Goal: Task Accomplishment & Management: Manage account settings

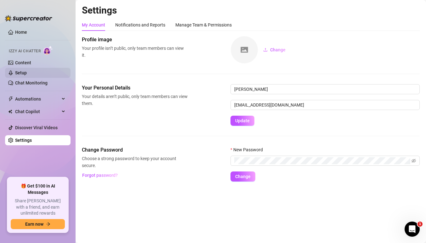
click at [27, 75] on link "Setup" at bounding box center [21, 72] width 12 height 5
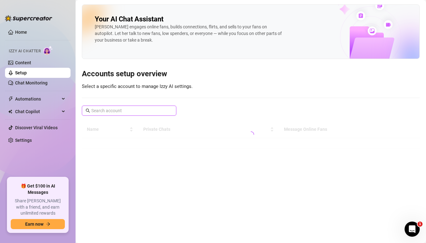
click at [155, 112] on input "text" at bounding box center [129, 110] width 76 height 7
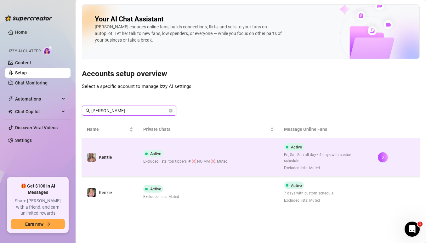
type input "[PERSON_NAME]"
click at [302, 147] on span "Active" at bounding box center [296, 146] width 11 height 5
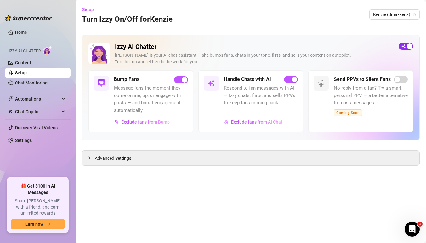
click at [405, 45] on span "button" at bounding box center [405, 46] width 14 height 7
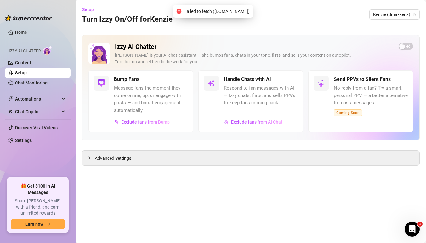
click at [27, 71] on link "Setup" at bounding box center [21, 72] width 12 height 5
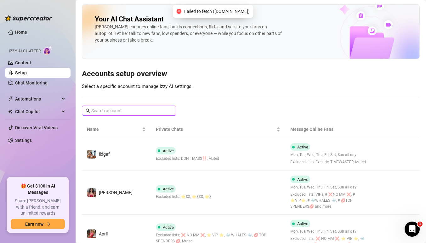
click at [123, 107] on span at bounding box center [129, 110] width 94 height 10
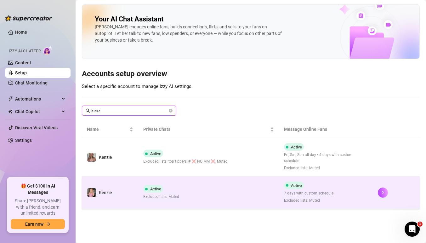
type input "kenz"
click at [310, 181] on div "Active 7 days with custom schedule Excluded lists: Muted" at bounding box center [308, 192] width 49 height 22
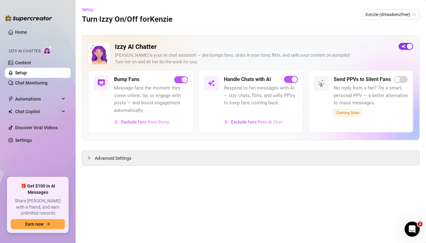
click at [405, 46] on button "button" at bounding box center [405, 46] width 14 height 7
click at [27, 72] on link "Setup" at bounding box center [21, 72] width 12 height 5
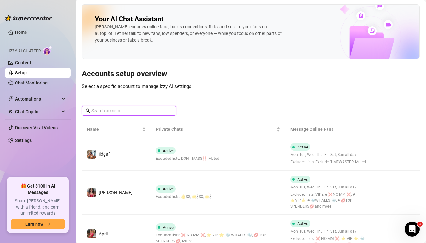
click at [166, 111] on input "text" at bounding box center [129, 110] width 76 height 7
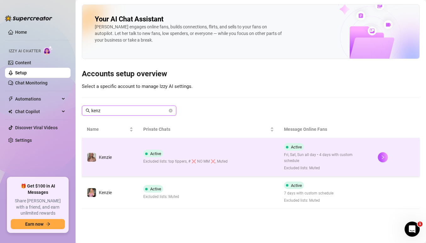
type input "kenz"
click at [327, 156] on span "Fri, Sat, Sun all day • 4 days with custom schedule" at bounding box center [326, 158] width 84 height 12
